Goal: Obtain resource: Download file/media

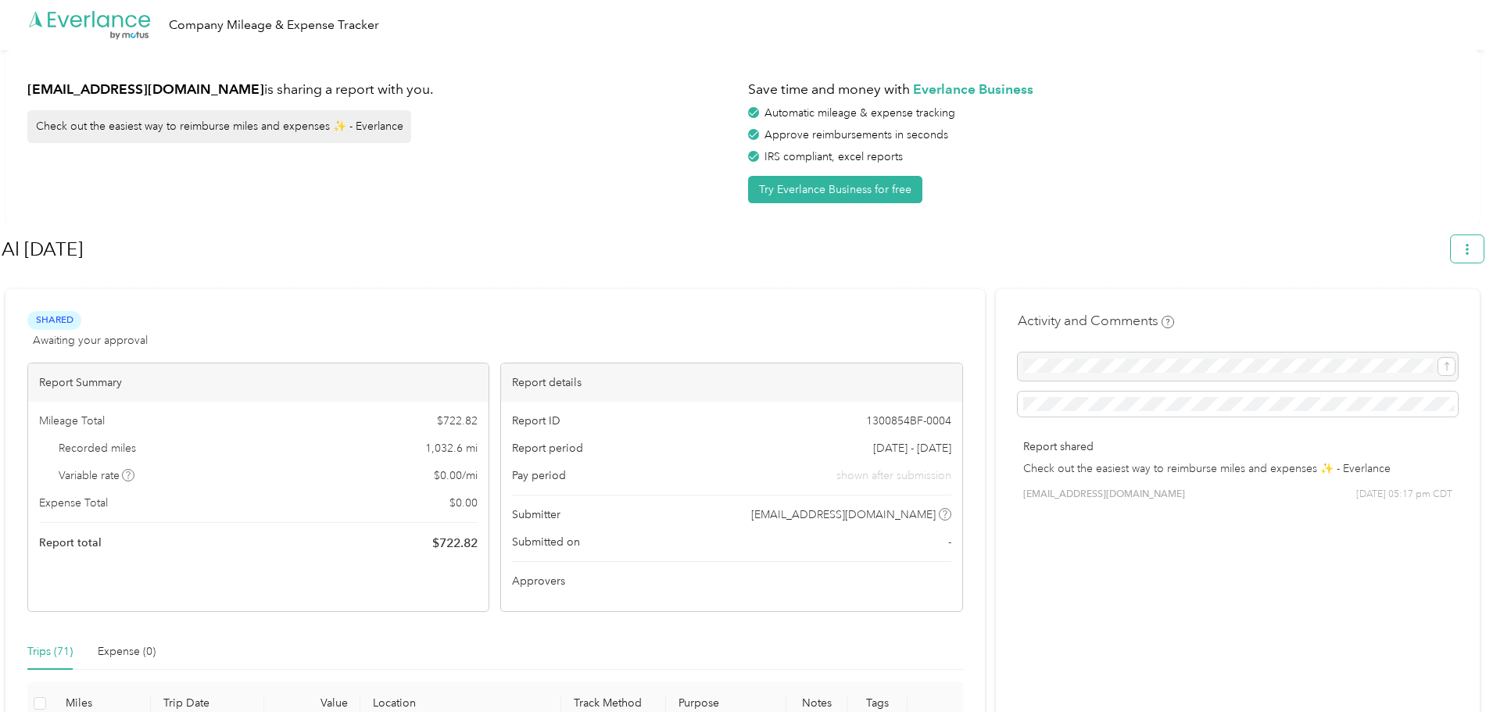
click at [1470, 243] on span "button" at bounding box center [1467, 248] width 11 height 13
click at [1450, 315] on span "Download" at bounding box center [1431, 323] width 52 height 16
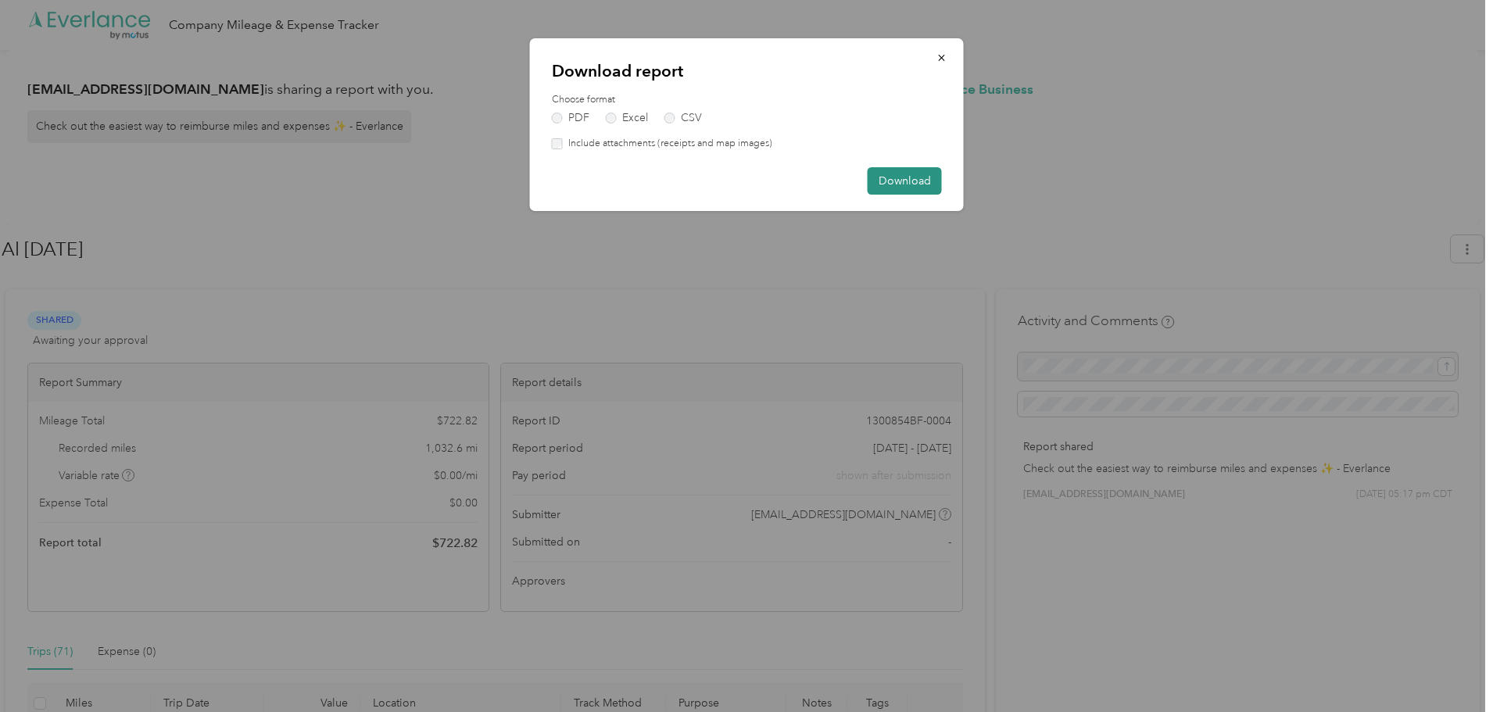
click at [904, 182] on button "Download" at bounding box center [905, 180] width 74 height 27
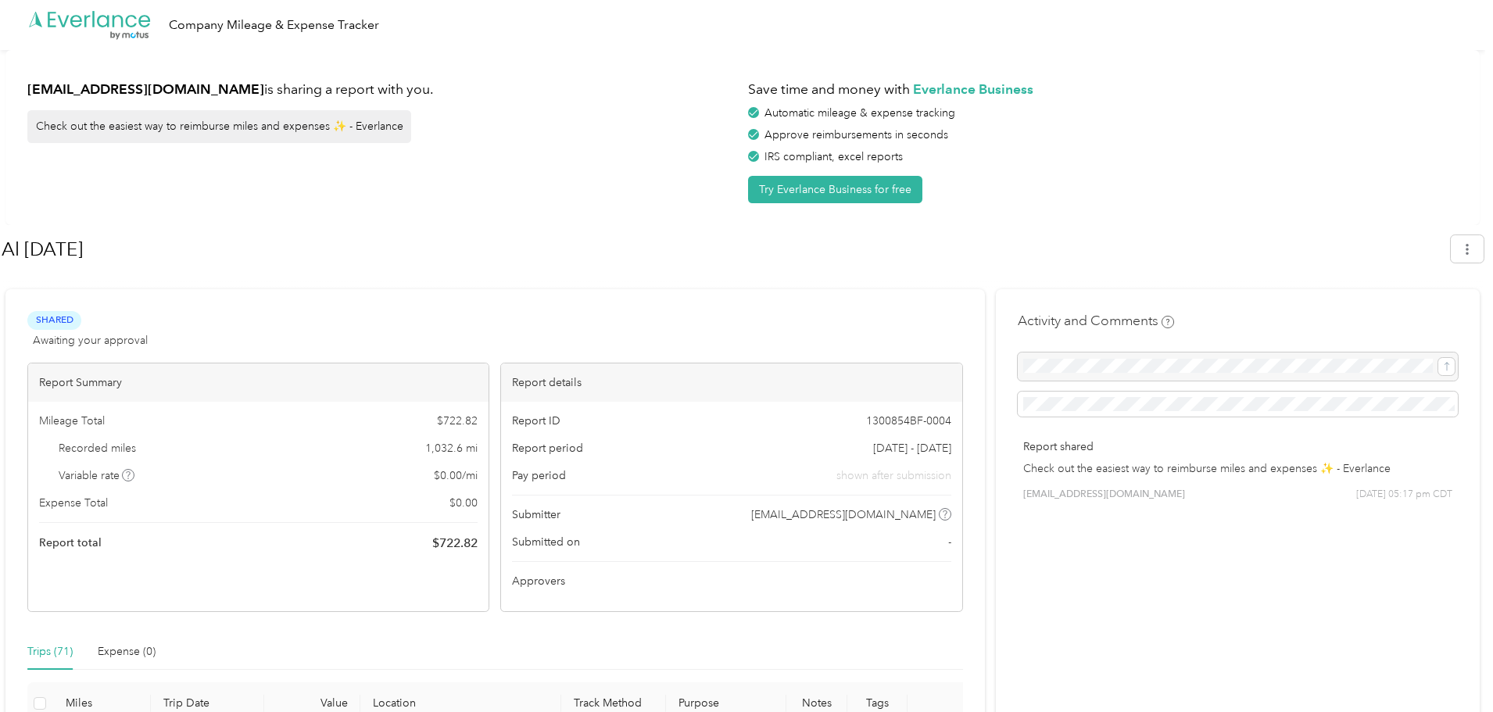
click at [536, 267] on h1 "Al [DATE]" at bounding box center [721, 250] width 1439 height 38
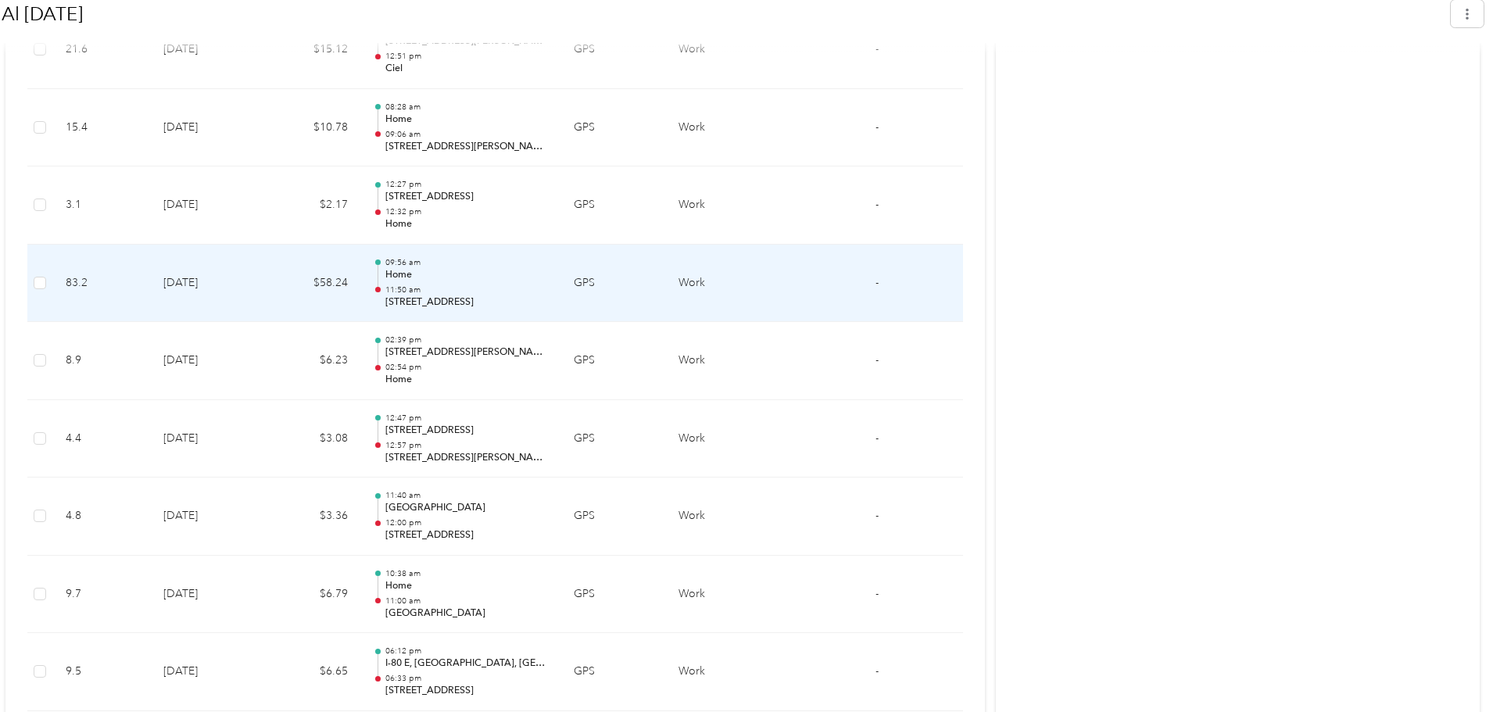
scroll to position [2971, 0]
click at [532, 271] on p "Home" at bounding box center [466, 274] width 163 height 14
click at [883, 278] on td "-" at bounding box center [878, 283] width 60 height 78
click at [354, 302] on td "$58.24" at bounding box center [312, 283] width 96 height 78
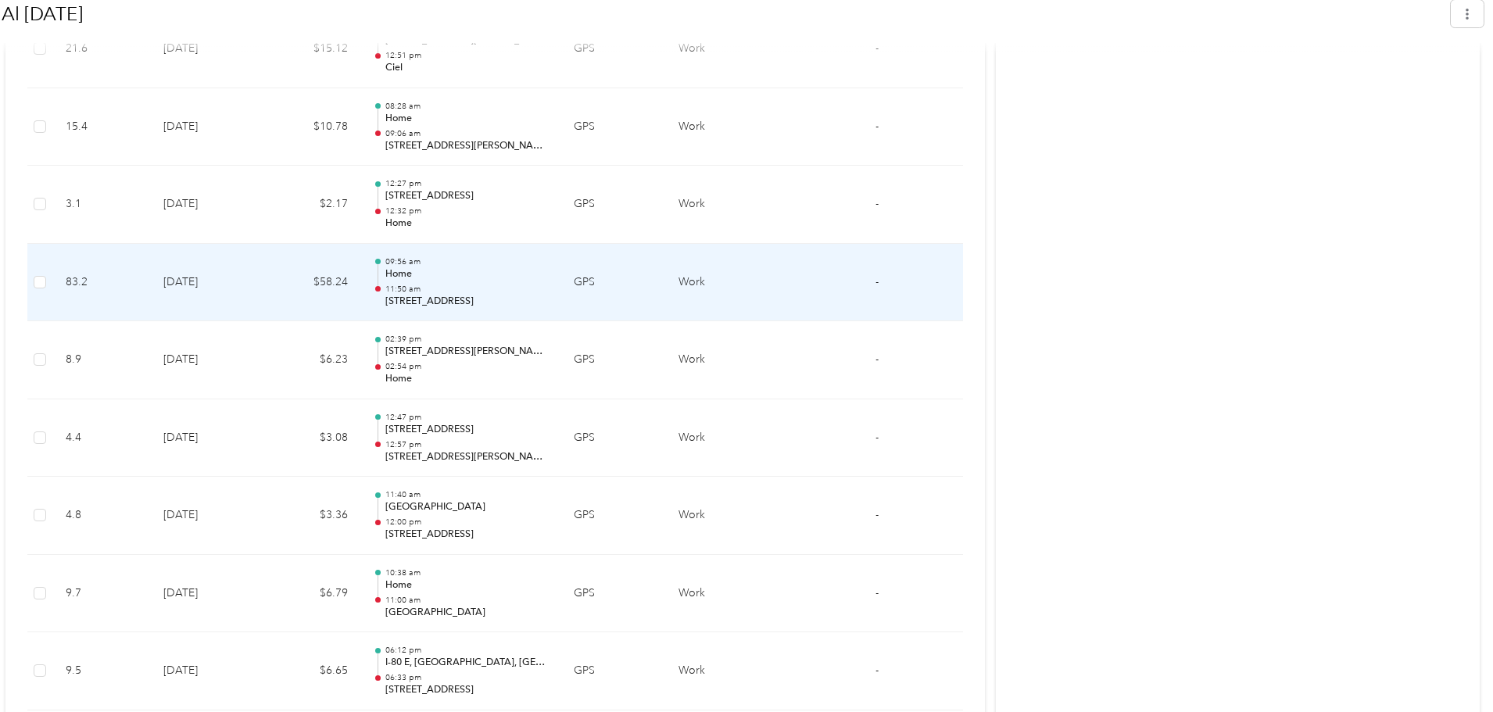
click at [532, 307] on p "[STREET_ADDRESS]" at bounding box center [466, 302] width 163 height 14
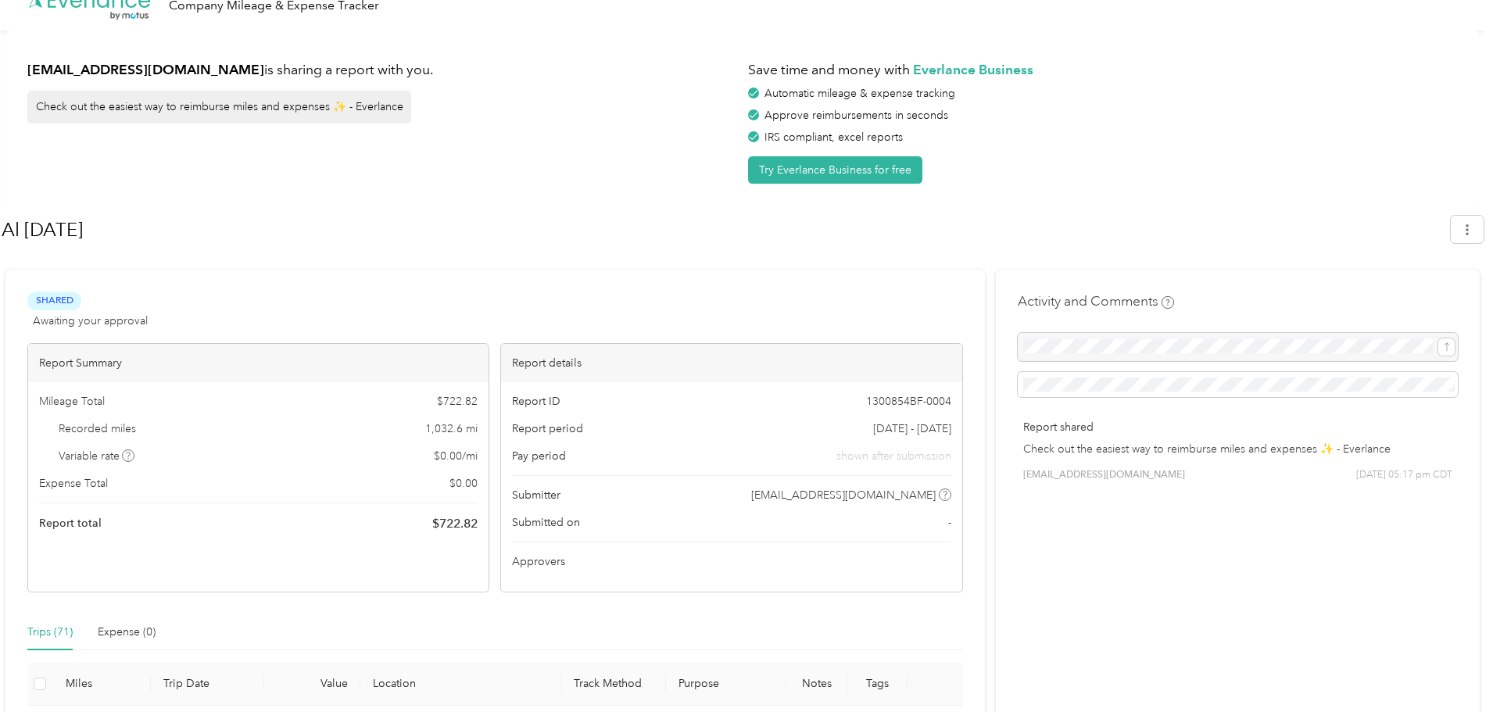
scroll to position [0, 0]
